Goal: Task Accomplishment & Management: Use online tool/utility

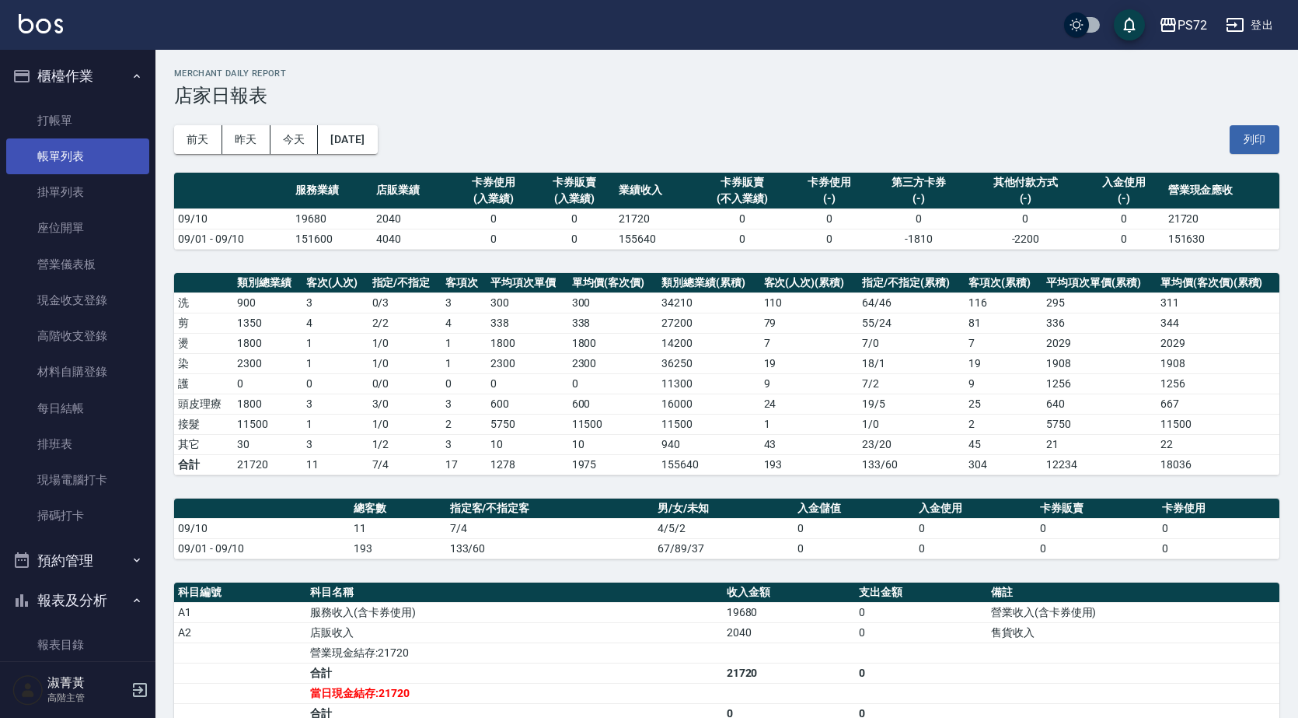
click at [91, 153] on link "帳單列表" at bounding box center [77, 156] width 143 height 36
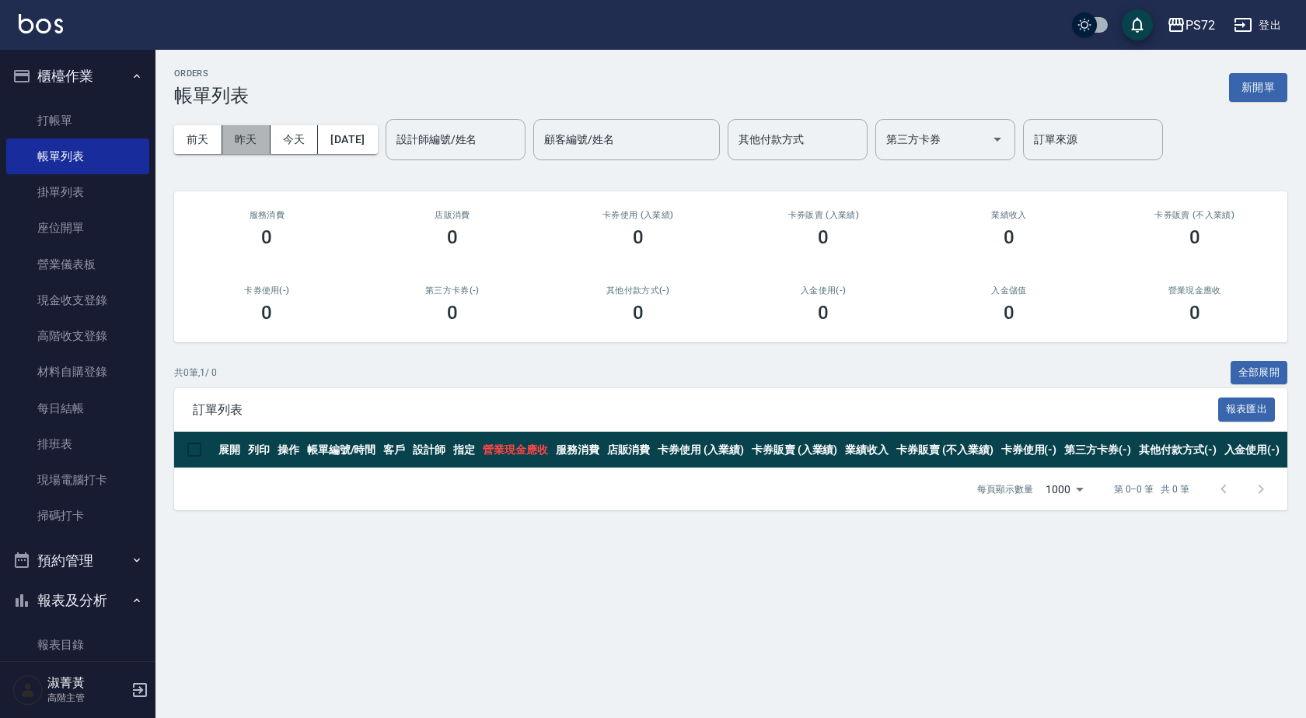
click at [262, 133] on button "昨天" at bounding box center [246, 139] width 48 height 29
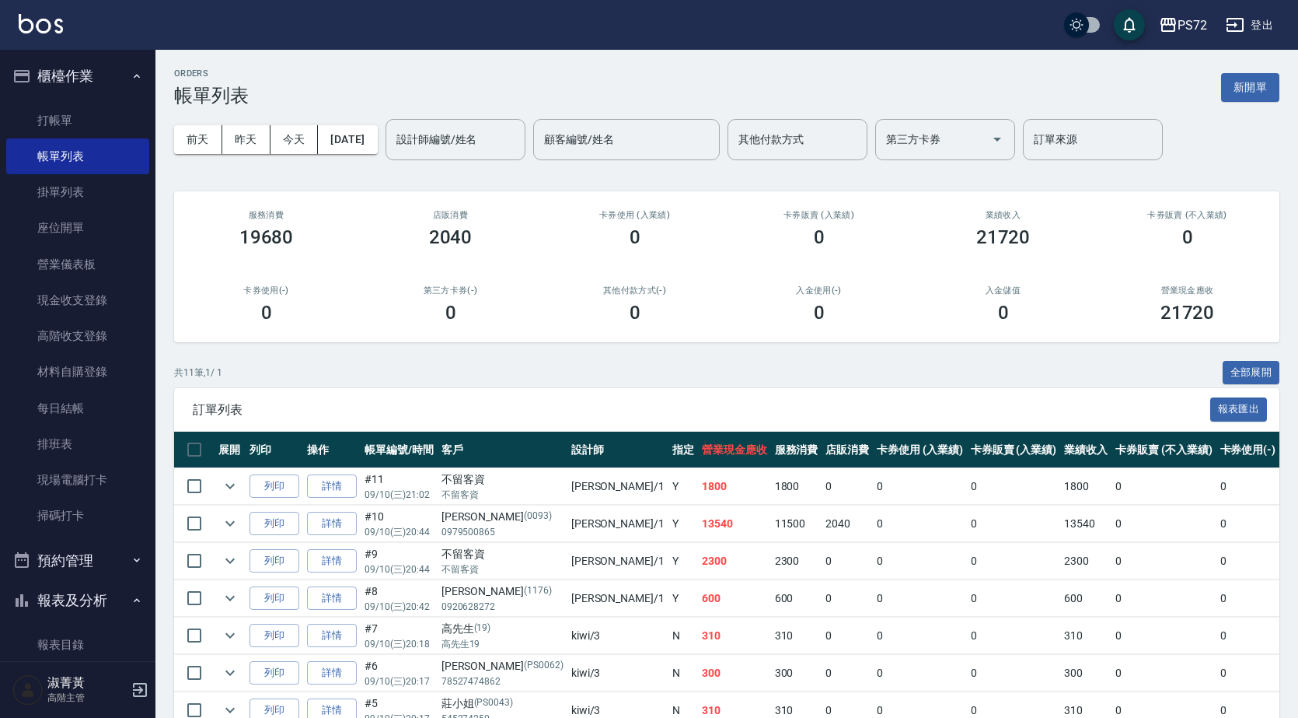
scroll to position [78, 0]
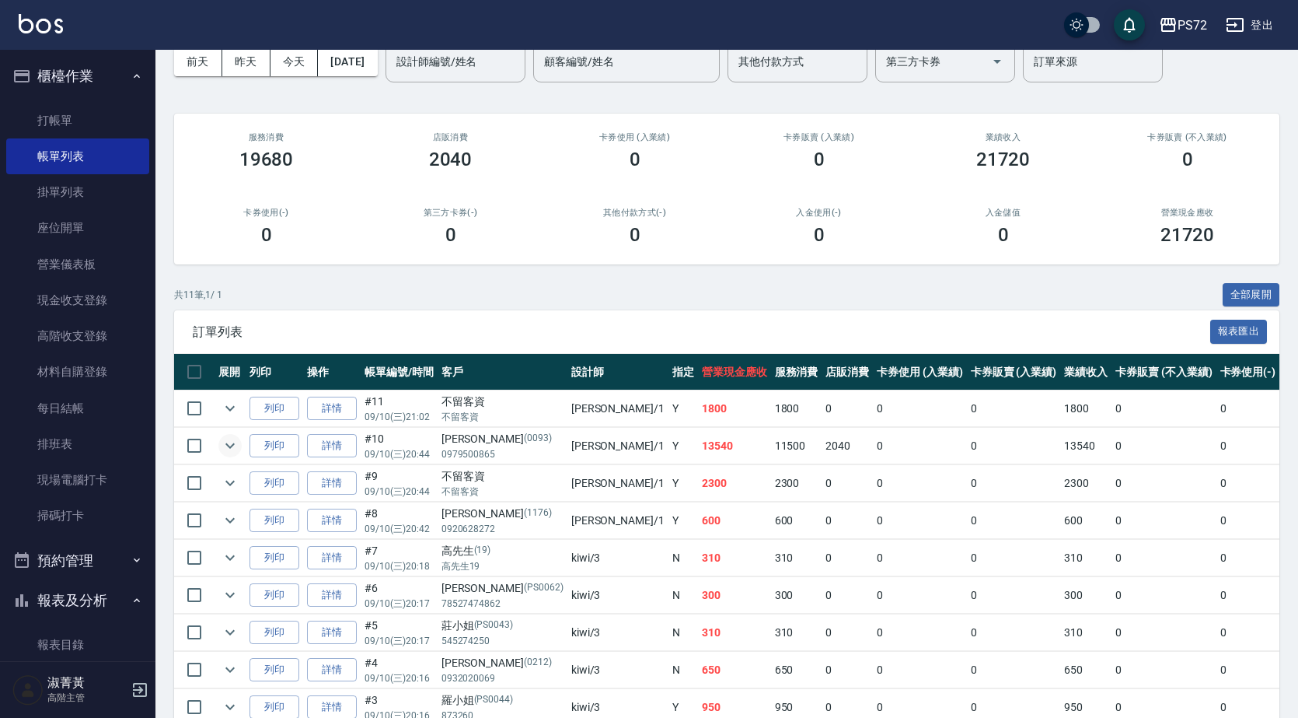
click at [232, 444] on icon "expand row" at bounding box center [230, 445] width 19 height 19
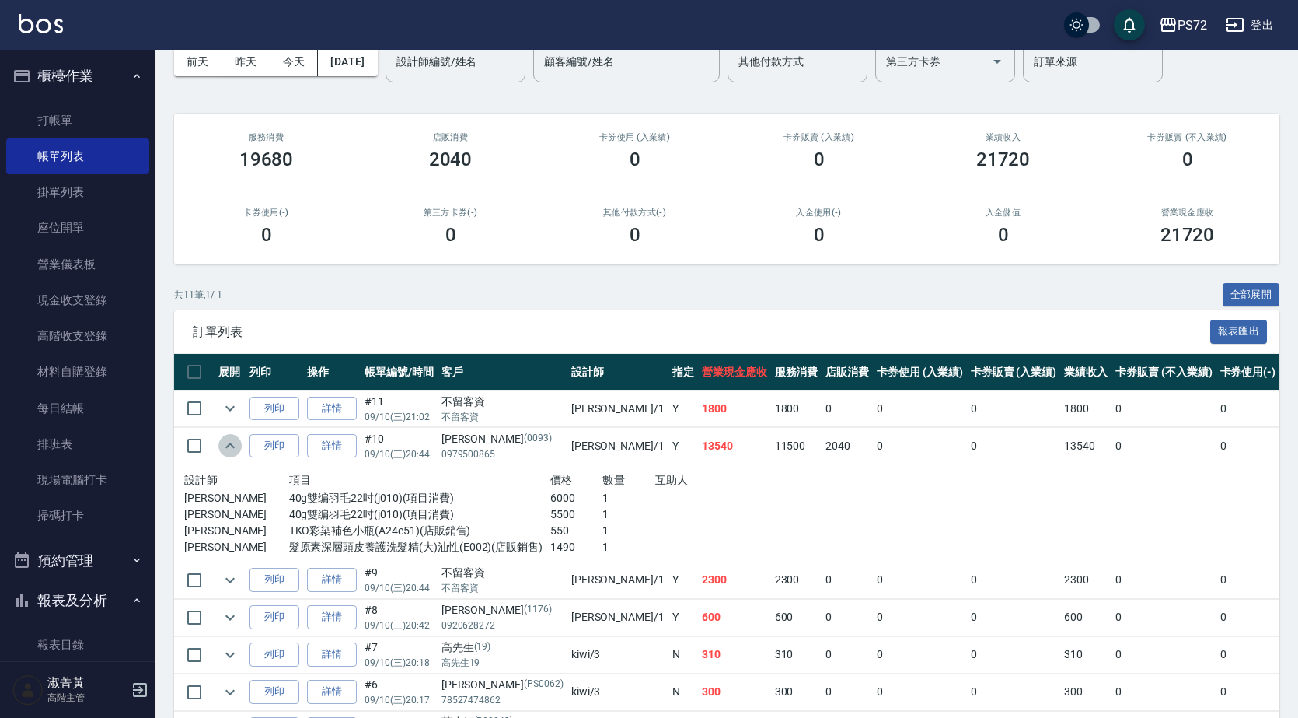
click at [232, 444] on icon "expand row" at bounding box center [230, 445] width 19 height 19
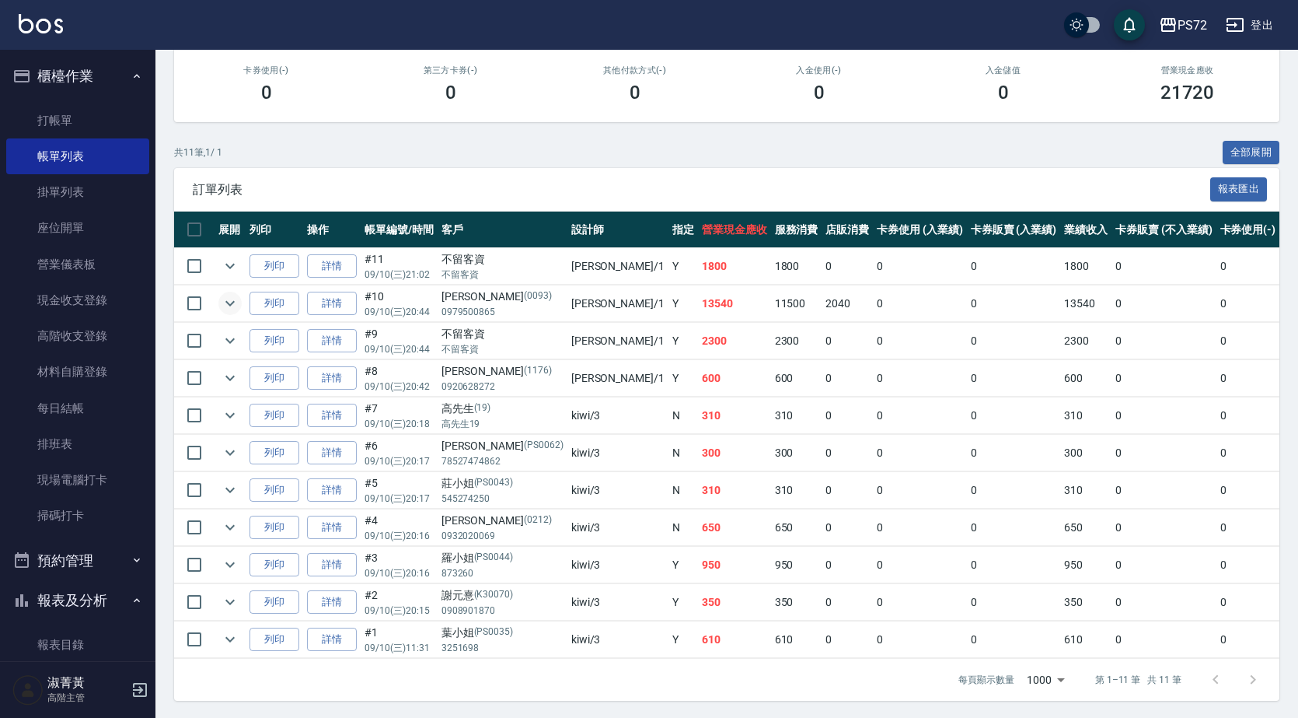
scroll to position [0, 0]
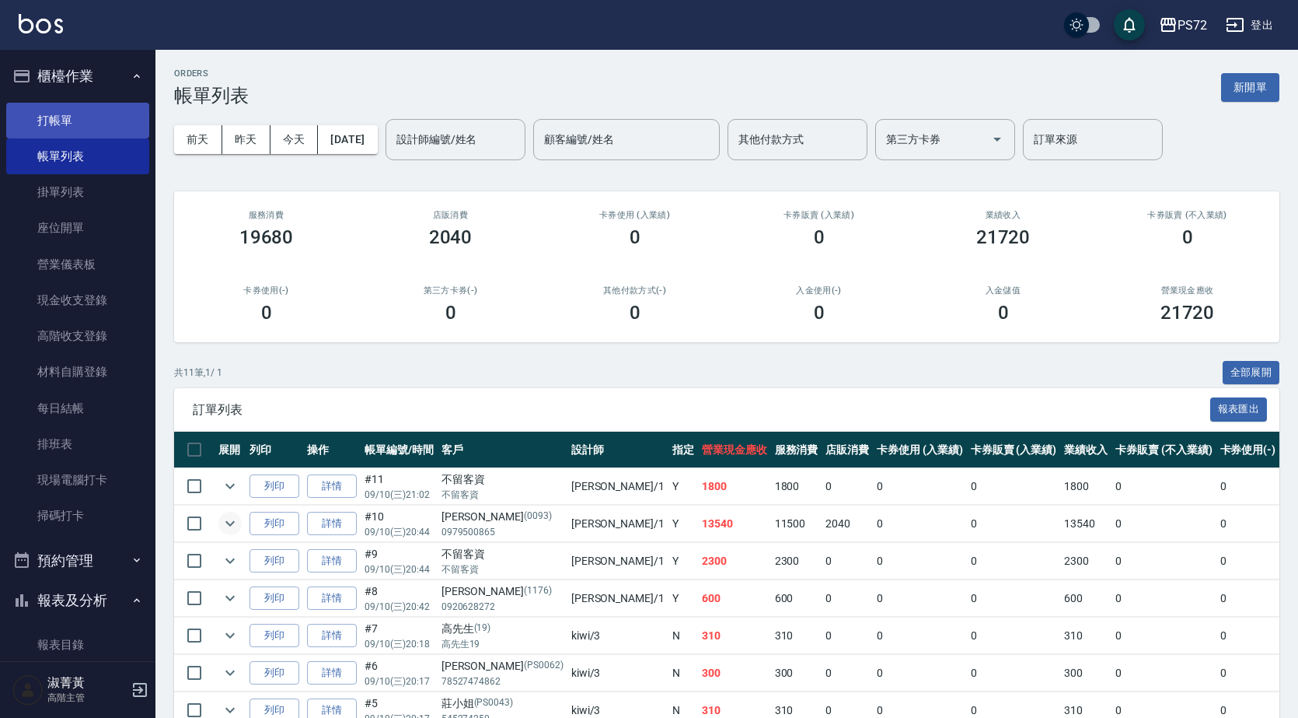
click at [83, 106] on link "打帳單" at bounding box center [77, 121] width 143 height 36
